Goal: Task Accomplishment & Management: Complete application form

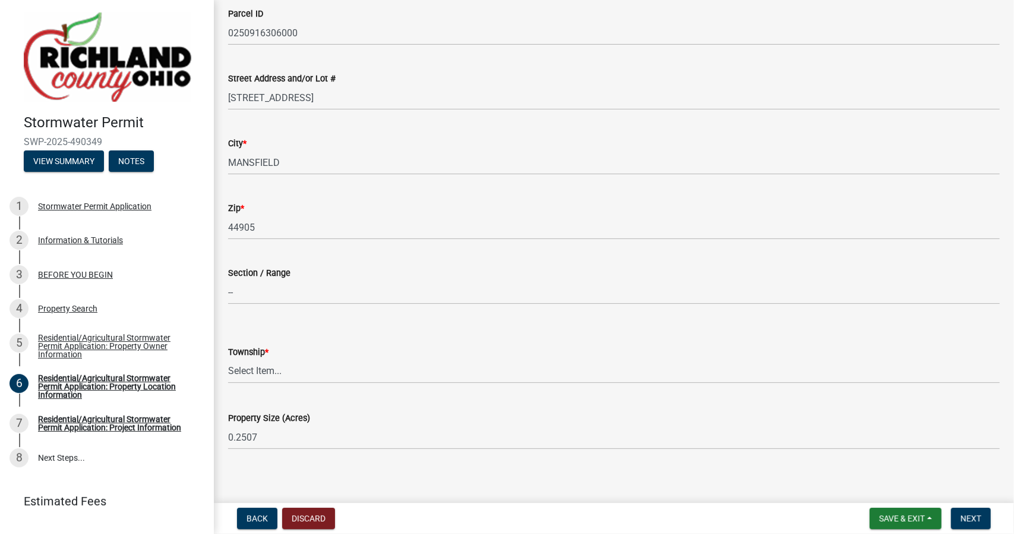
scroll to position [139, 0]
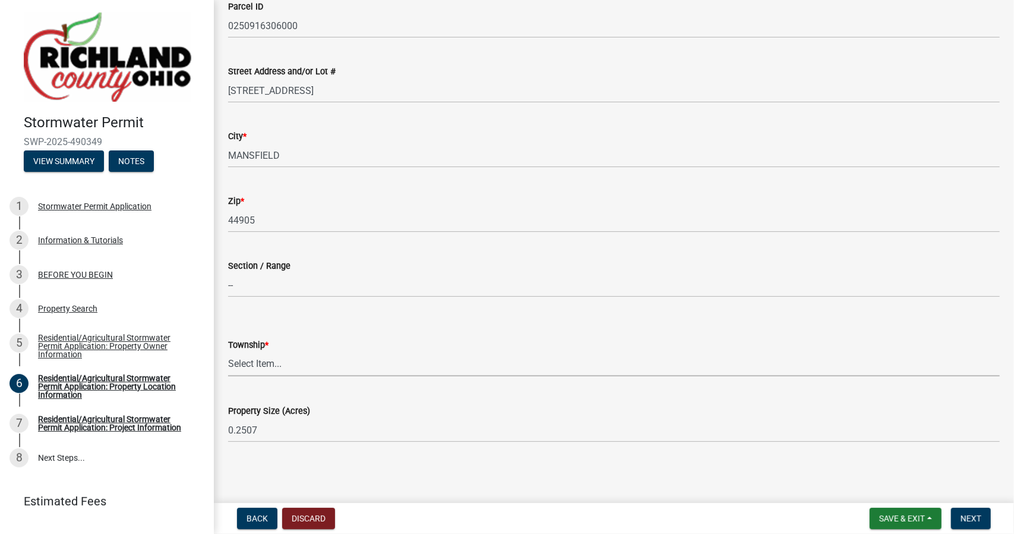
click at [335, 365] on select "Select Item... Blooming Grove [PERSON_NAME] [GEOGRAPHIC_DATA][PERSON_NAME] [PER…" at bounding box center [614, 364] width 772 height 24
click at [228, 352] on select "Select Item... Blooming Grove [PERSON_NAME] [GEOGRAPHIC_DATA][PERSON_NAME] [PER…" at bounding box center [614, 364] width 772 height 24
select select "ef5df6fb-b959-49db-bffe-7b786d9901b9"
click at [968, 518] on span "Next" at bounding box center [971, 518] width 21 height 10
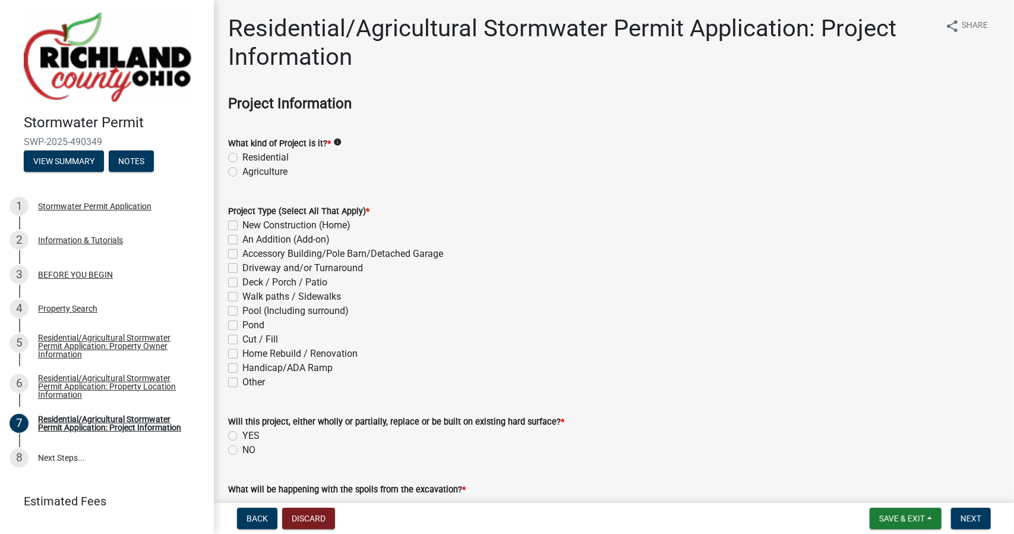
click at [242, 158] on label "Residential" at bounding box center [265, 157] width 46 height 14
click at [242, 158] on input "Residential" at bounding box center [246, 154] width 8 height 8
radio input "true"
click at [242, 280] on label "Deck / Porch / Patio" at bounding box center [284, 282] width 85 height 14
click at [242, 280] on input "Deck / Porch / Patio" at bounding box center [246, 279] width 8 height 8
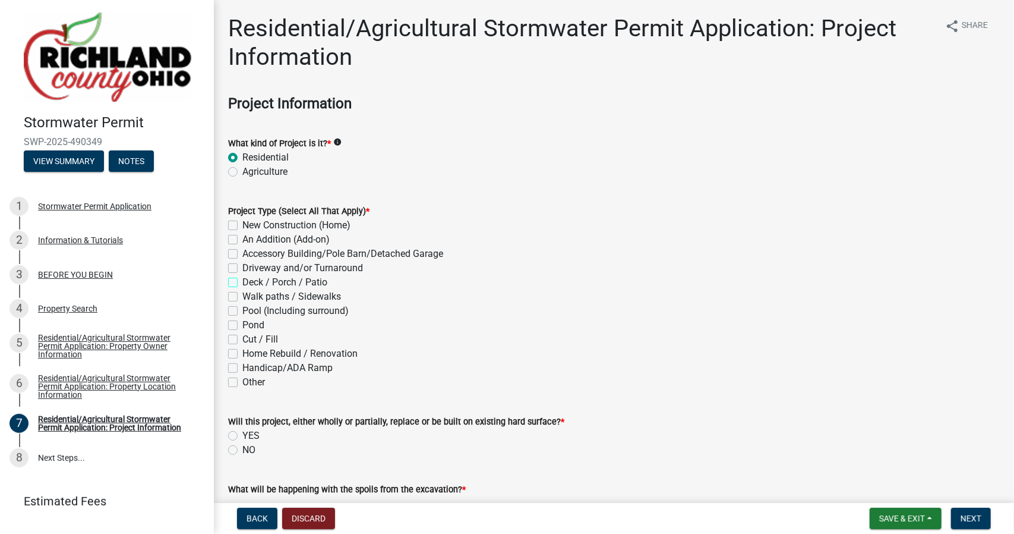
checkbox input "true"
checkbox input "false"
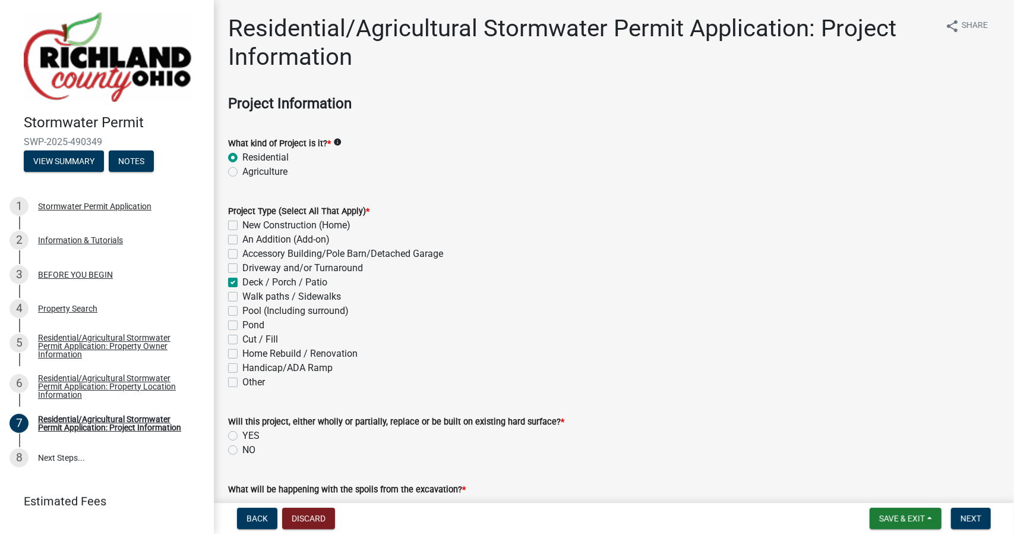
checkbox input "true"
checkbox input "false"
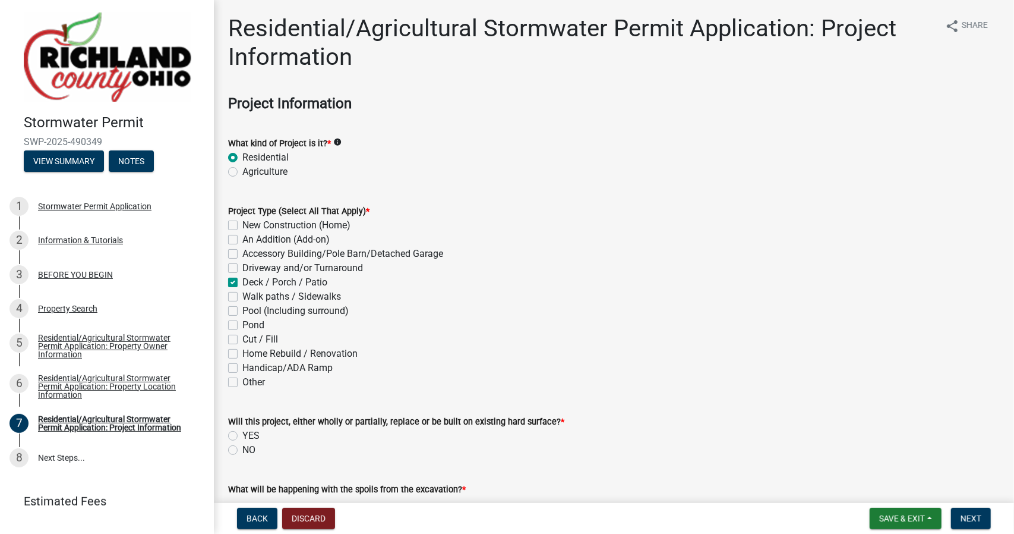
checkbox input "false"
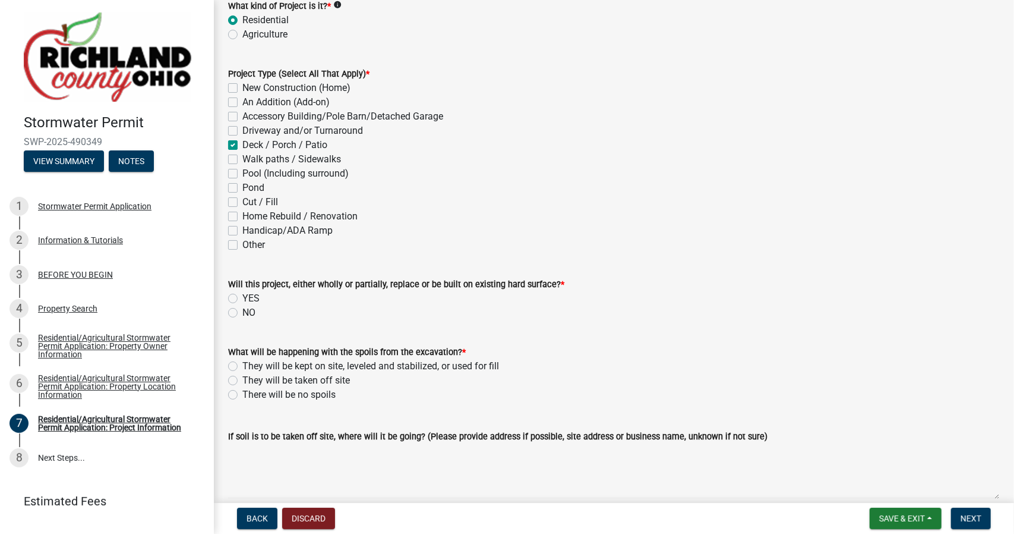
scroll to position [198, 0]
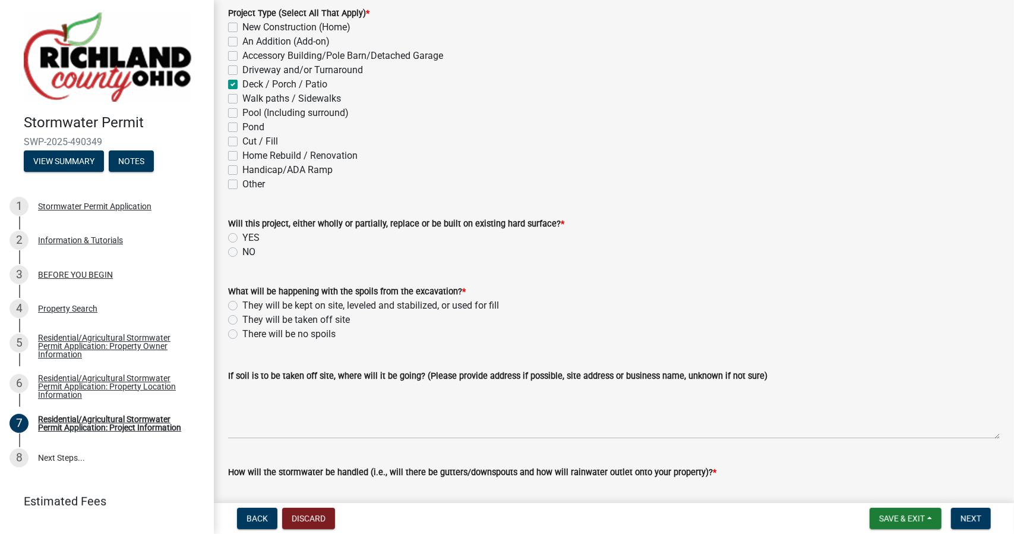
click at [238, 248] on div "NO" at bounding box center [614, 252] width 772 height 14
click at [242, 250] on label "NO" at bounding box center [248, 252] width 13 height 14
click at [242, 250] on input "NO" at bounding box center [246, 249] width 8 height 8
radio input "true"
click at [242, 300] on label "They will be kept on site, leveled and stabilized, or used for fill" at bounding box center [370, 305] width 257 height 14
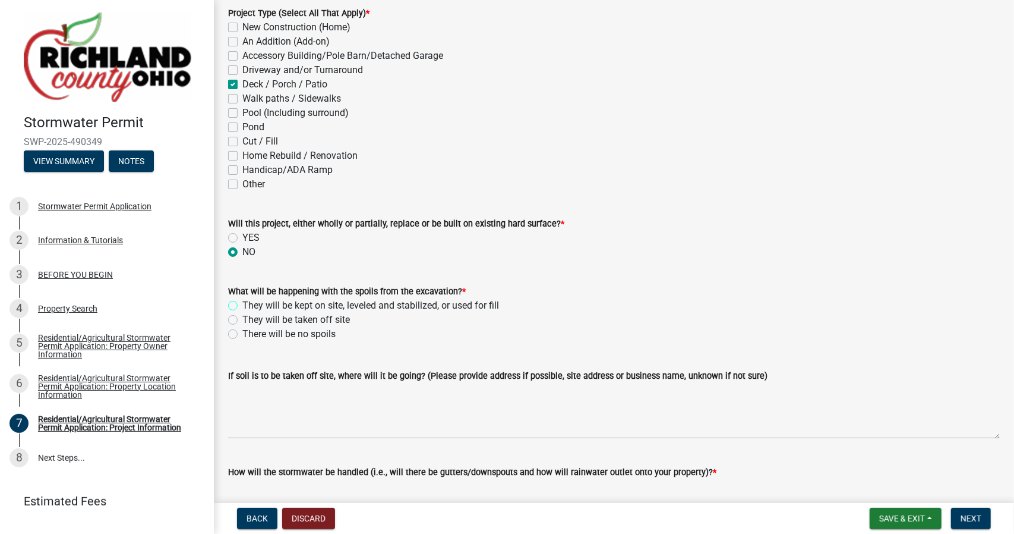
click at [242, 300] on input "They will be kept on site, leveled and stabilized, or used for fill" at bounding box center [246, 302] width 8 height 8
radio input "true"
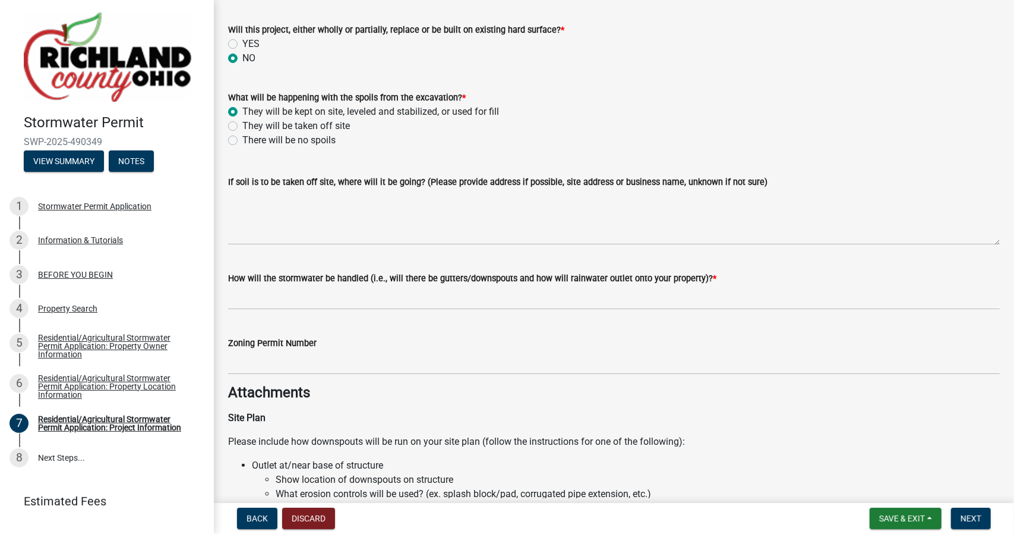
scroll to position [396, 0]
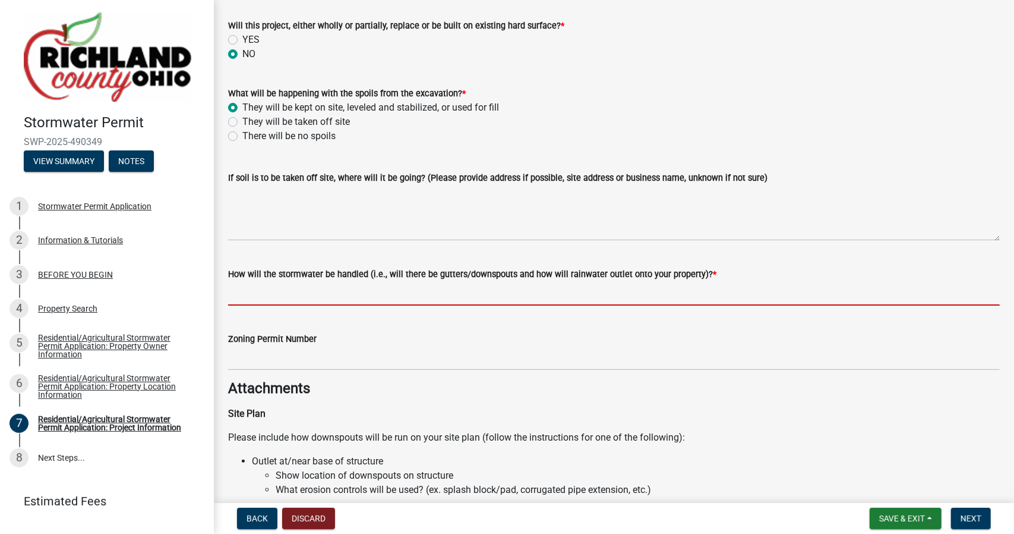
click at [361, 298] on input "How will the stormwater be handled (i.e., will there be gutters/downspouts and …" at bounding box center [614, 293] width 772 height 24
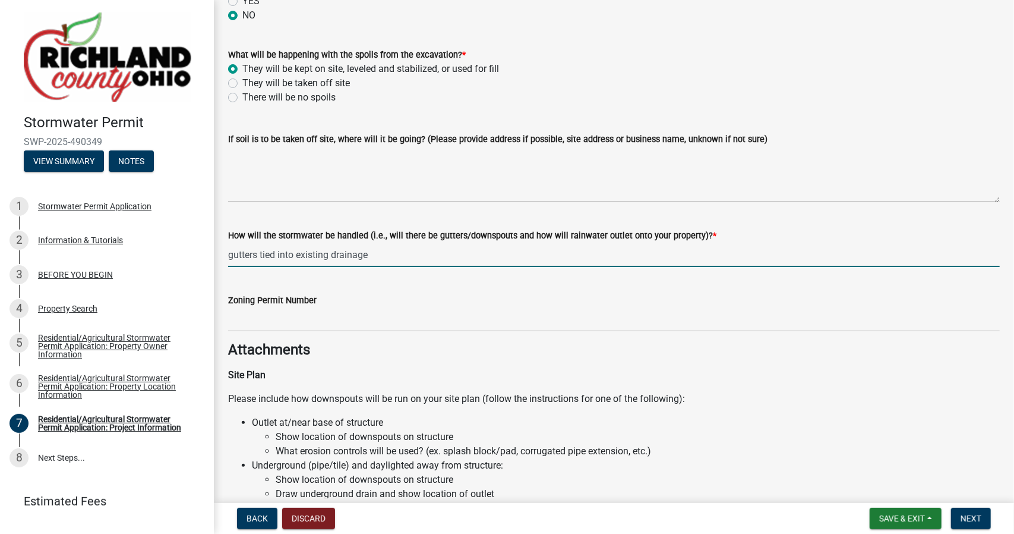
scroll to position [495, 0]
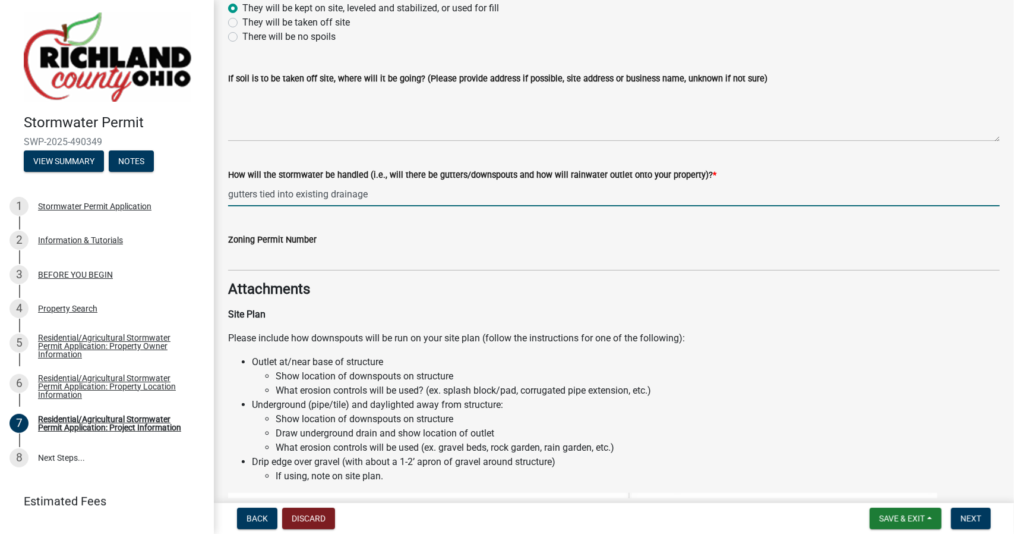
type input "gutters tied into existing drainage"
click at [357, 259] on input "Zoning Permit Number" at bounding box center [614, 259] width 772 height 24
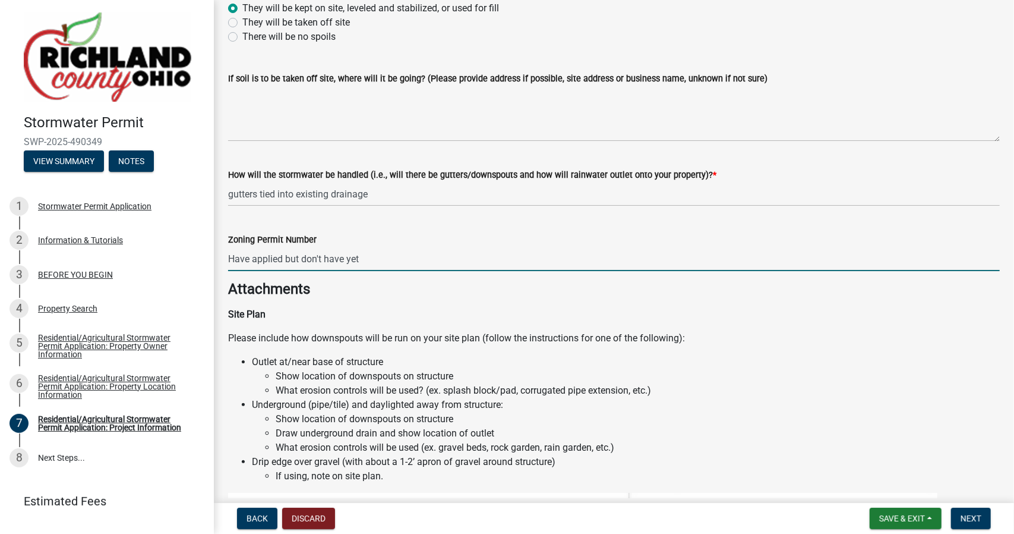
click at [375, 280] on h4 "Attachments" at bounding box center [614, 288] width 772 height 17
click at [346, 255] on input "Have applied but don't have yet" at bounding box center [614, 259] width 772 height 24
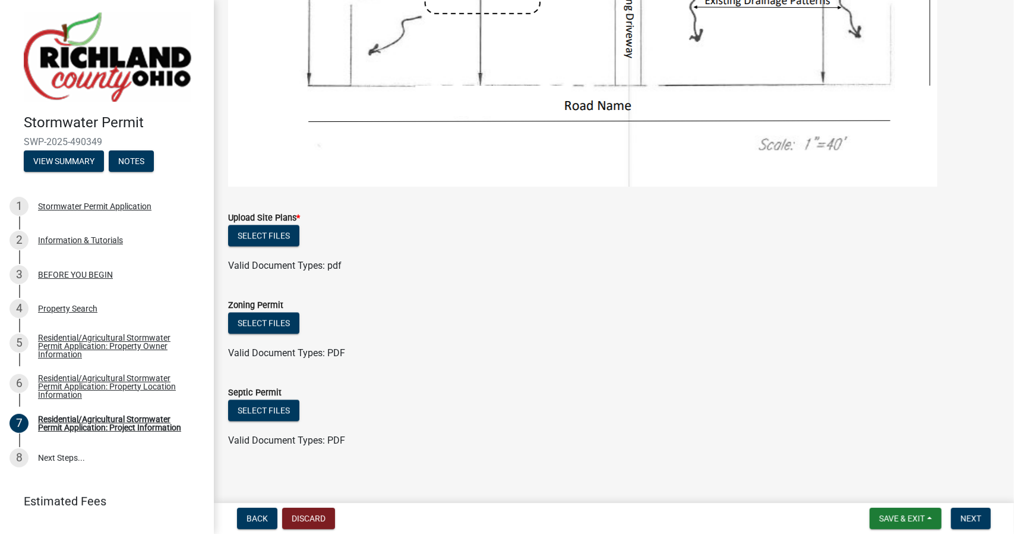
scroll to position [1727, 0]
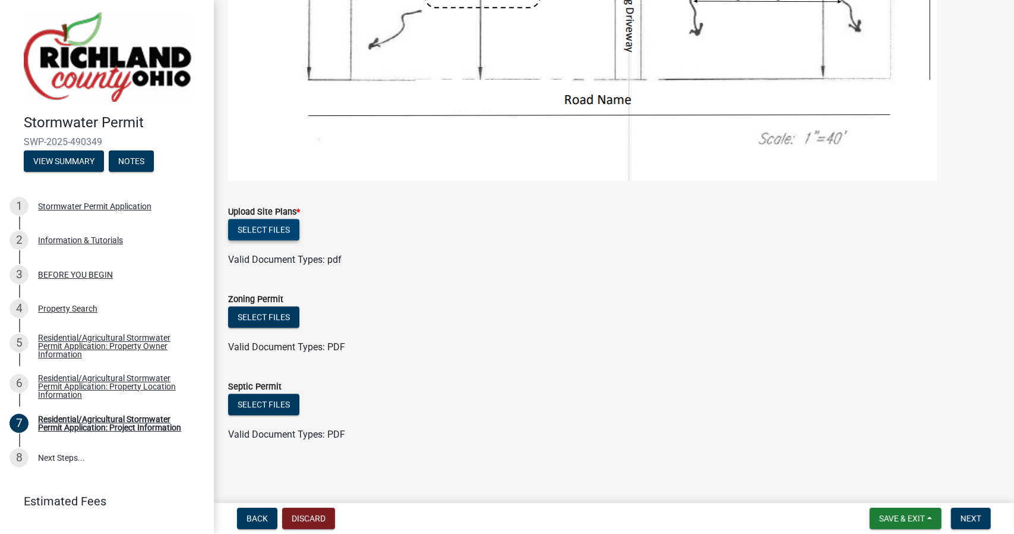
type input "Have applied but don't have approval yet"
click at [257, 226] on button "Select files" at bounding box center [263, 229] width 71 height 21
click at [275, 227] on button "Select files" at bounding box center [263, 229] width 71 height 21
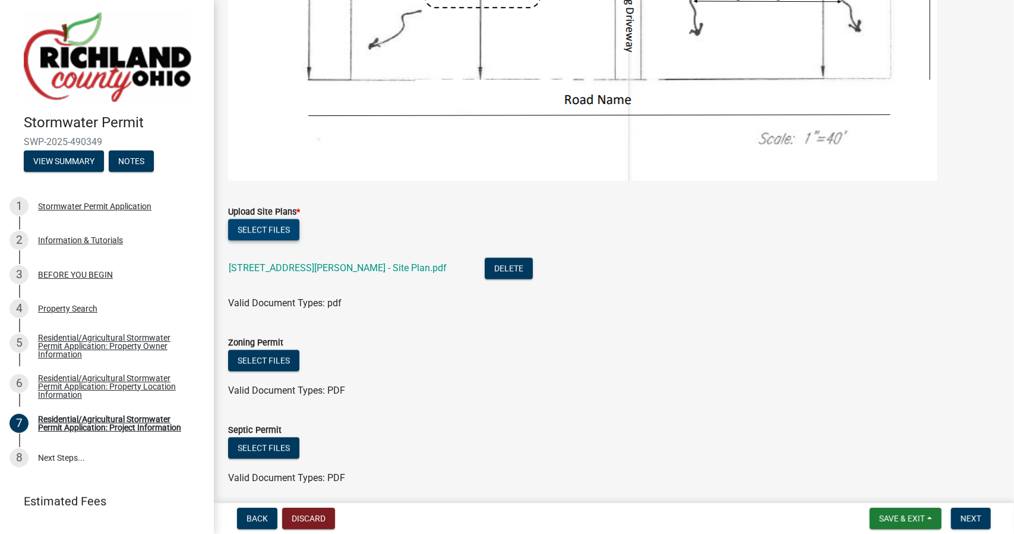
scroll to position [1770, 0]
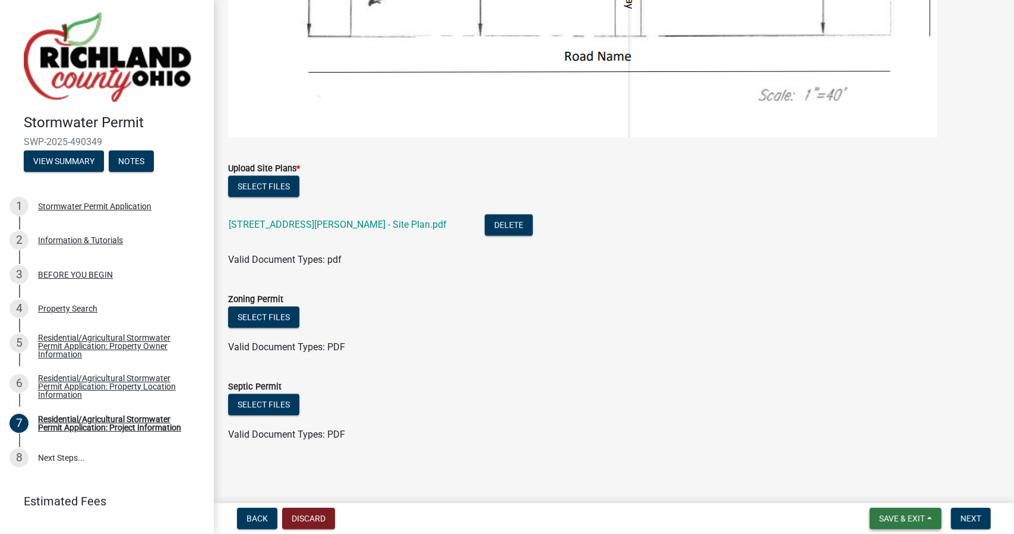
click at [903, 519] on span "Save & Exit" at bounding box center [902, 518] width 46 height 10
click at [874, 424] on ul at bounding box center [614, 423] width 772 height 10
click at [981, 524] on button "Next" at bounding box center [971, 517] width 40 height 21
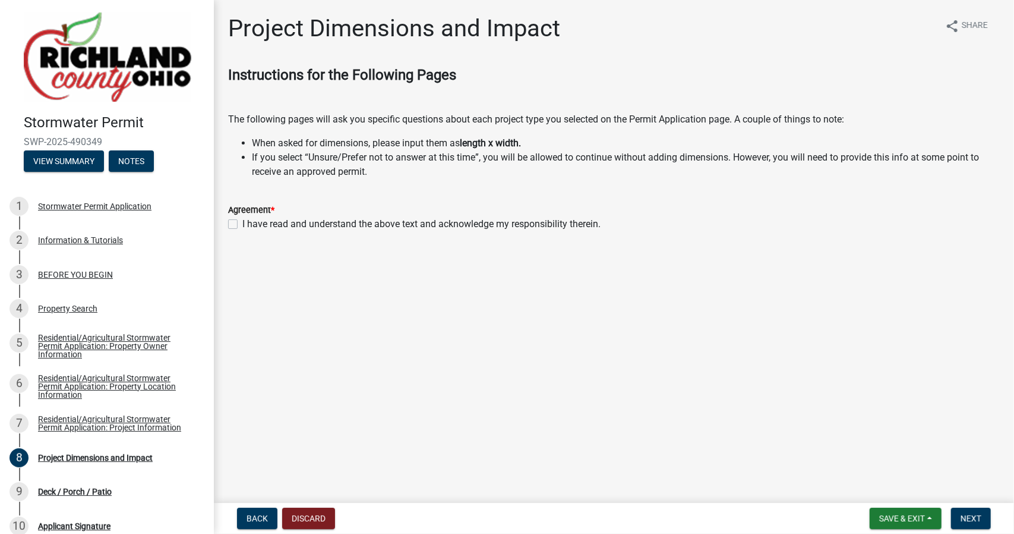
click at [242, 220] on label "I have read and understand the above text and acknowledge my responsibility the…" at bounding box center [421, 224] width 358 height 14
click at [242, 220] on input "I have read and understand the above text and acknowledge my responsibility the…" at bounding box center [246, 221] width 8 height 8
checkbox input "true"
click at [979, 518] on span "Next" at bounding box center [971, 518] width 21 height 10
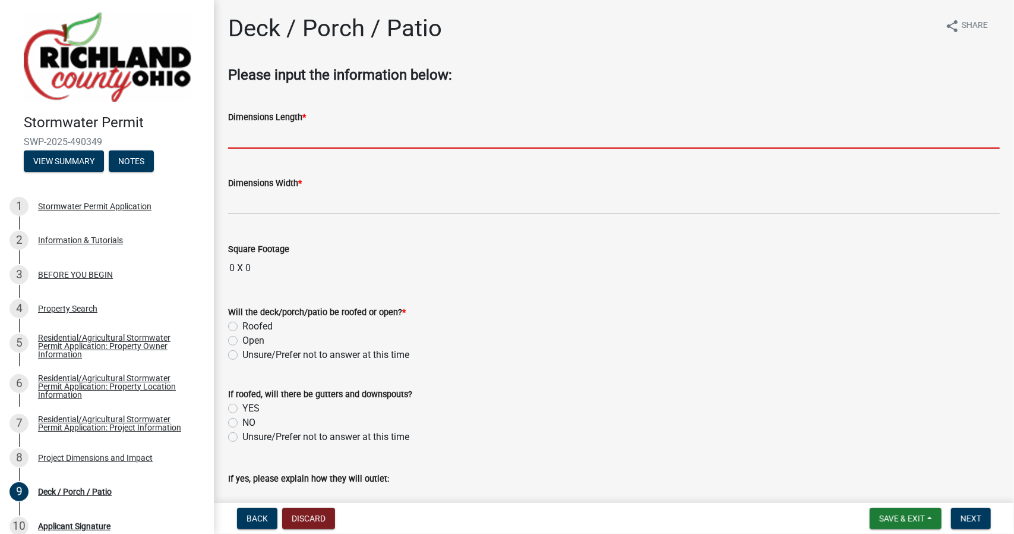
click at [282, 135] on input "text" at bounding box center [614, 136] width 772 height 24
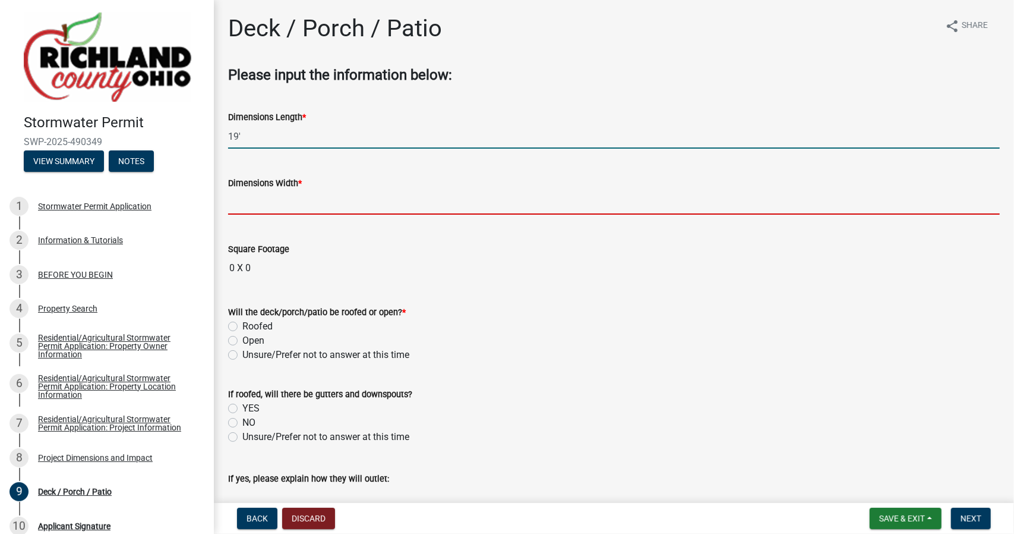
type input "19"
click at [334, 205] on input "text" at bounding box center [614, 202] width 772 height 24
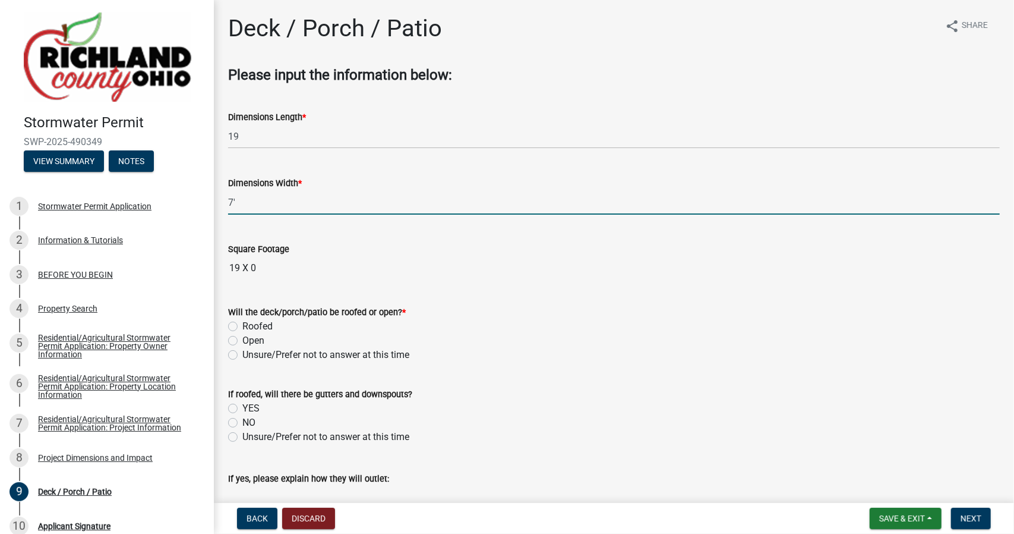
type input "7"
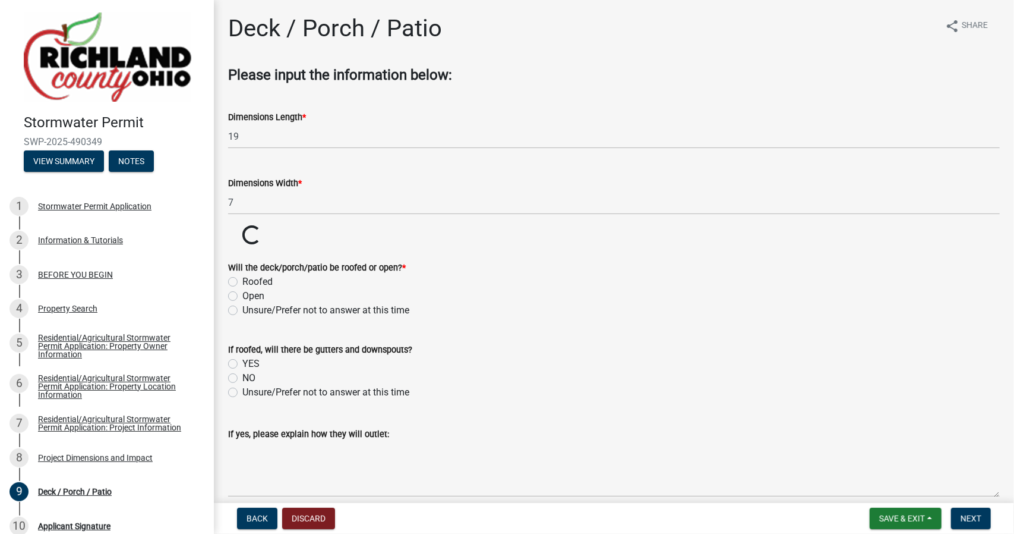
click at [393, 232] on wm-data-entity-input "Square Footage Loading... Loading..." at bounding box center [614, 235] width 772 height 21
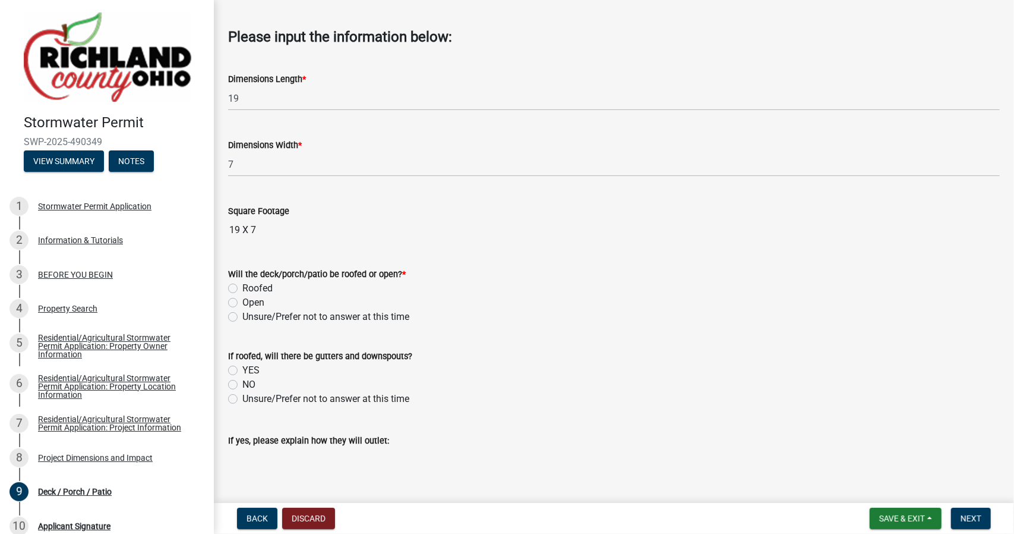
scroll to position [99, 0]
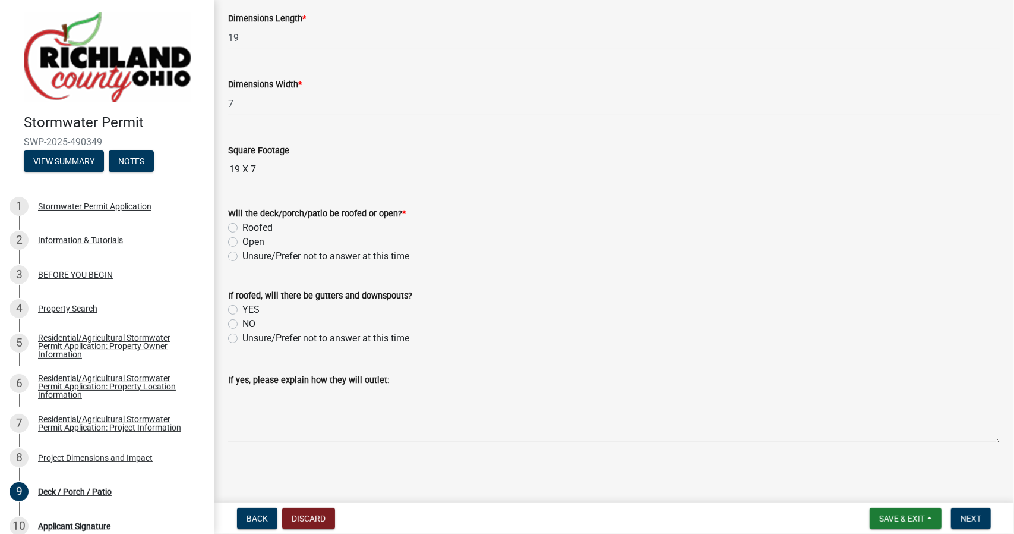
click at [242, 225] on label "Roofed" at bounding box center [257, 227] width 30 height 14
click at [242, 225] on input "Roofed" at bounding box center [246, 224] width 8 height 8
radio input "true"
drag, startPoint x: 231, startPoint y: 310, endPoint x: 248, endPoint y: 310, distance: 16.6
click at [242, 310] on label "YES" at bounding box center [250, 309] width 17 height 14
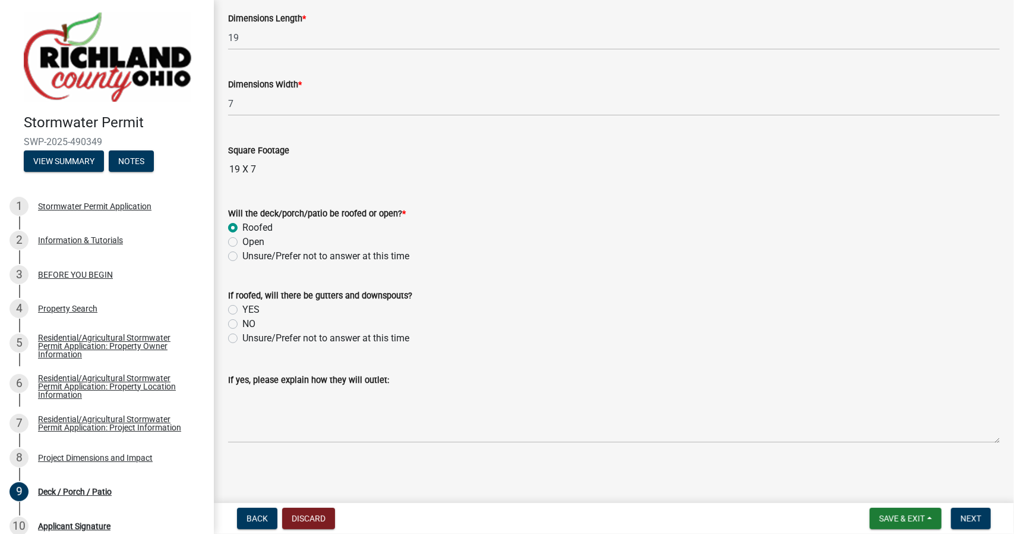
click at [242, 310] on input "YES" at bounding box center [246, 306] width 8 height 8
radio input "true"
click at [417, 446] on wm-data-entity-input "If yes, please explain how they will outlet:" at bounding box center [614, 404] width 772 height 96
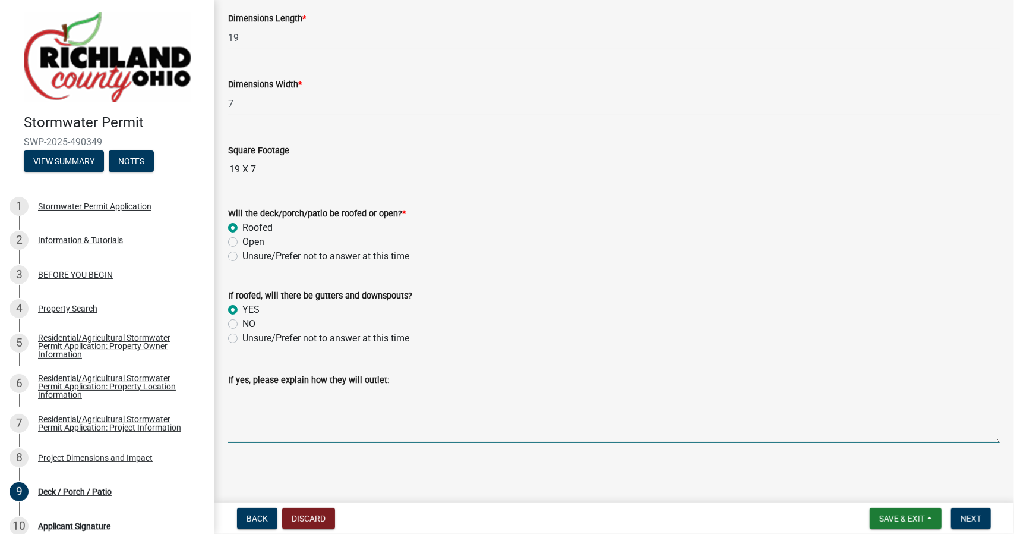
click at [415, 437] on textarea "If yes, please explain how they will outlet:" at bounding box center [614, 415] width 772 height 56
type textarea "Tying into existing drainage"
click at [970, 523] on button "Next" at bounding box center [971, 517] width 40 height 21
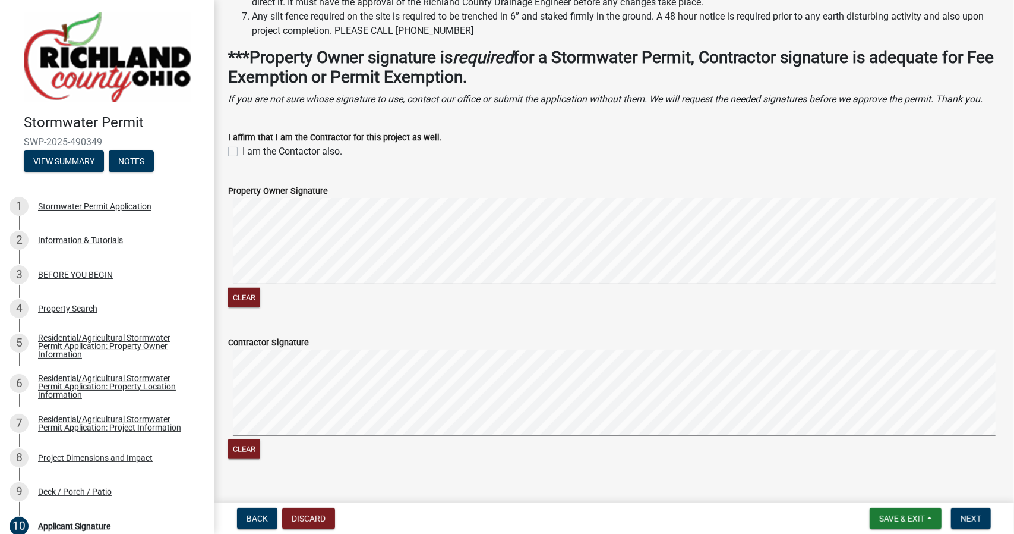
scroll to position [545, 0]
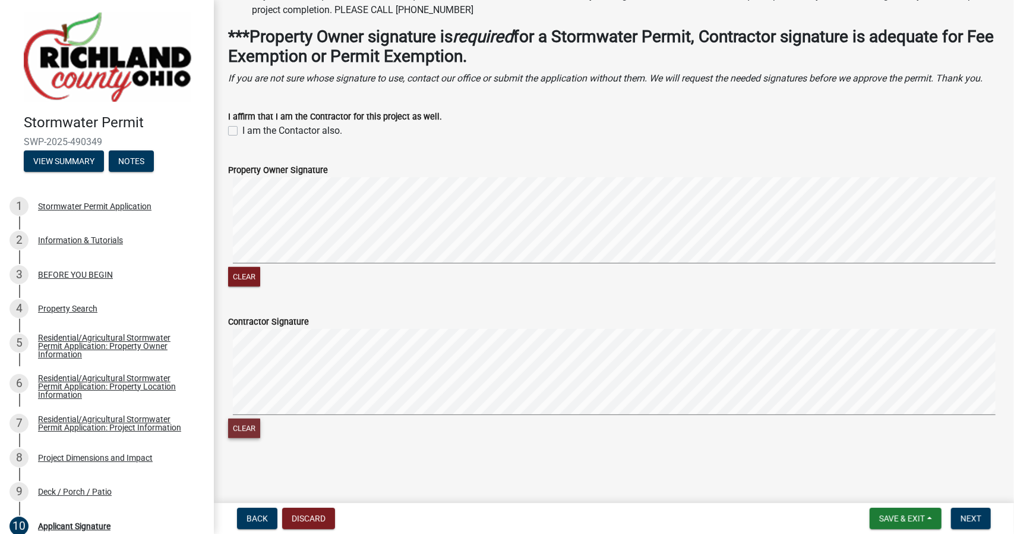
click at [250, 430] on button "Clear" at bounding box center [244, 428] width 32 height 20
click at [973, 515] on span "Next" at bounding box center [971, 518] width 21 height 10
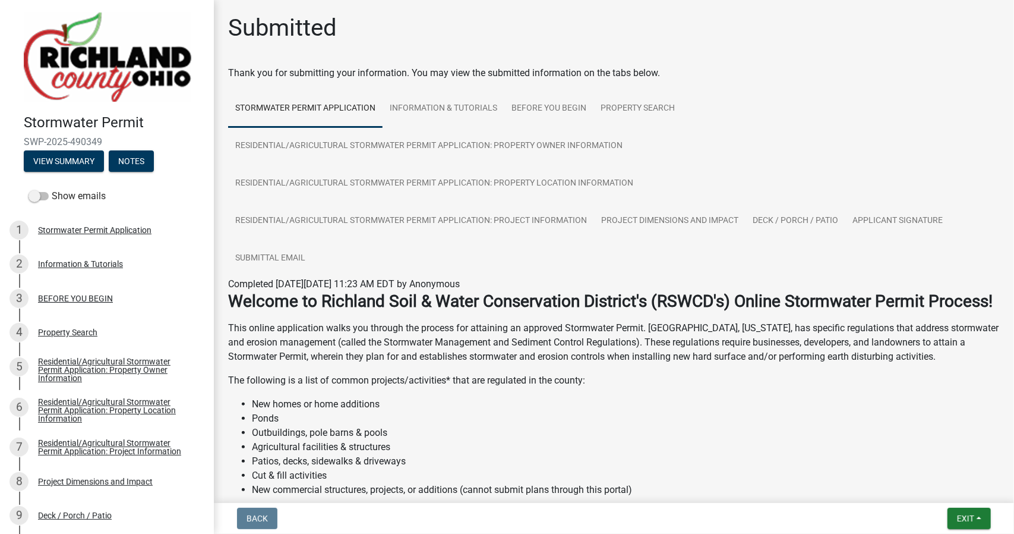
scroll to position [0, 0]
click at [365, 106] on link "Stormwater Permit Application" at bounding box center [305, 109] width 155 height 38
